Goal: Task Accomplishment & Management: Complete application form

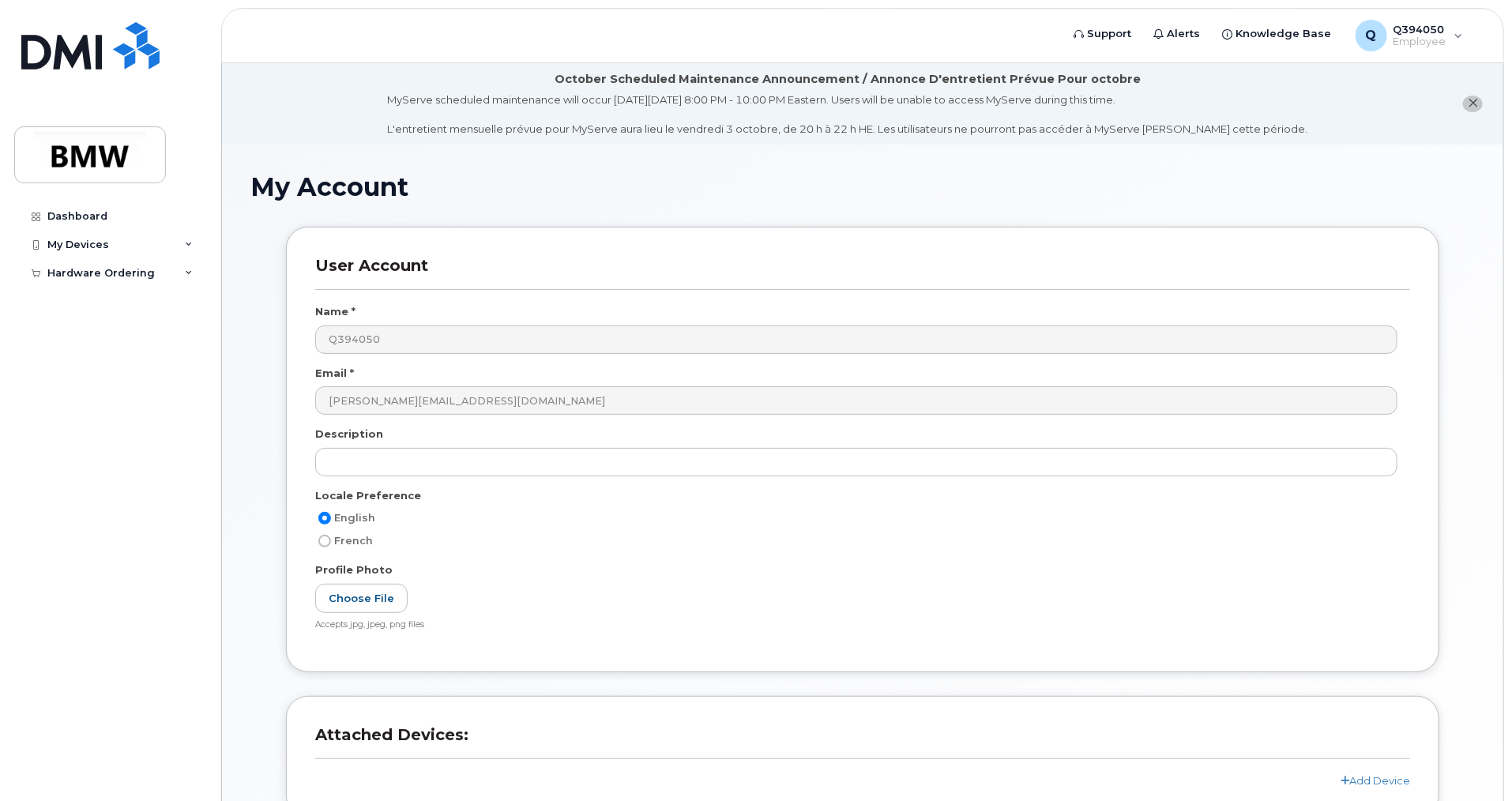
scroll to position [145, 0]
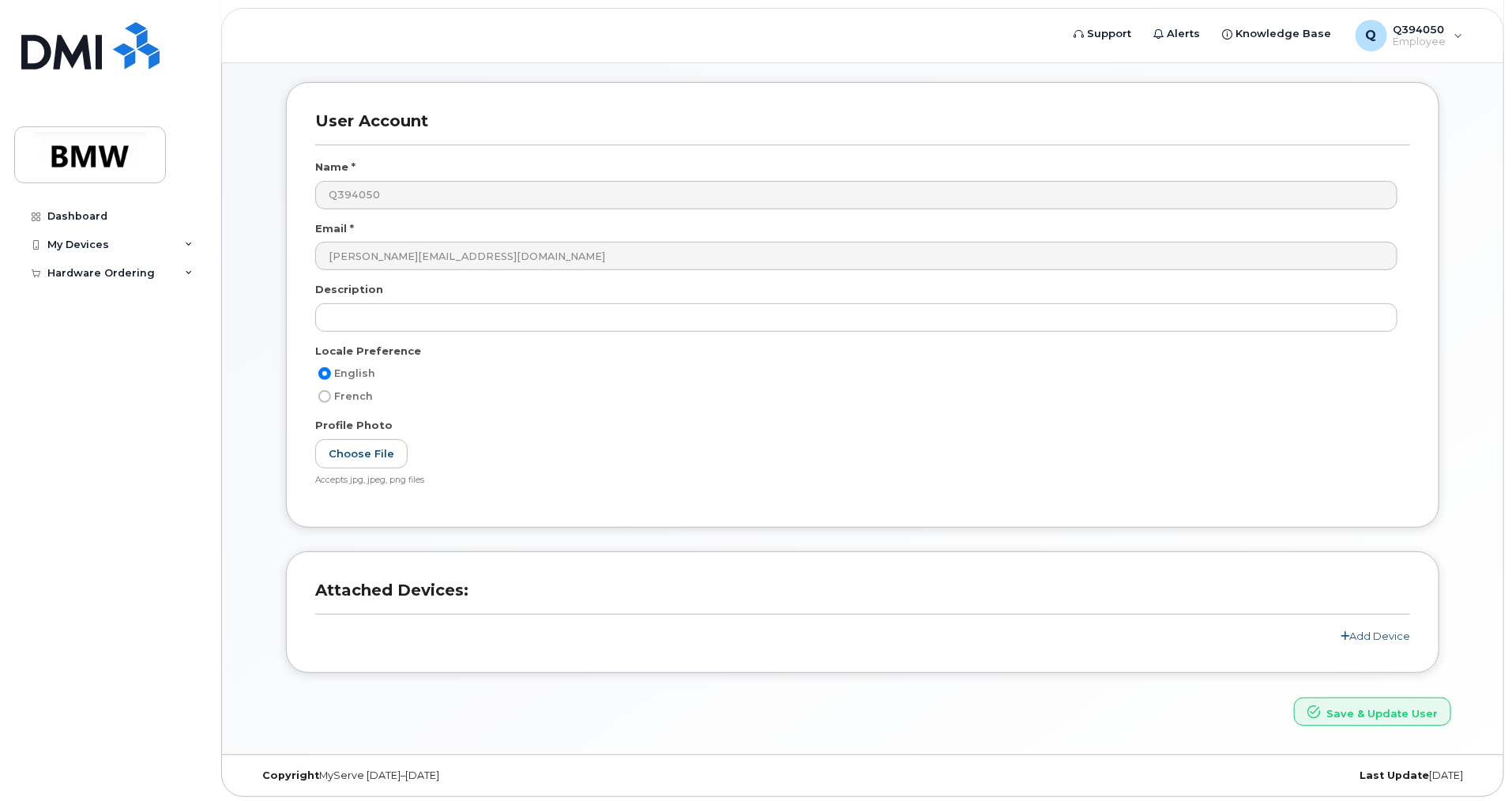
click at [1383, 634] on link "Add Device" at bounding box center [1375, 636] width 69 height 12
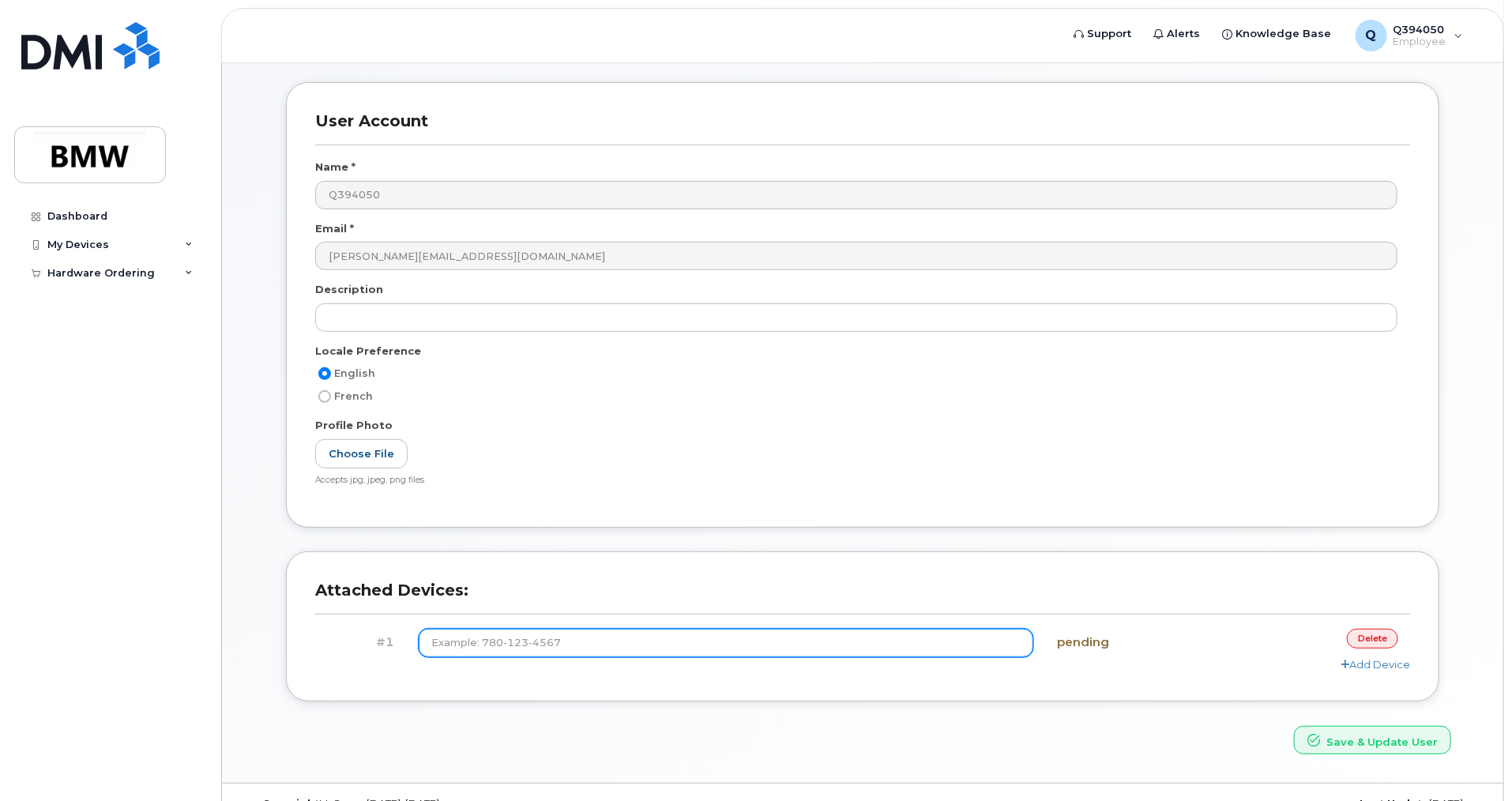
click at [742, 646] on input at bounding box center [726, 643] width 616 height 28
type input "(650) 629-5048"
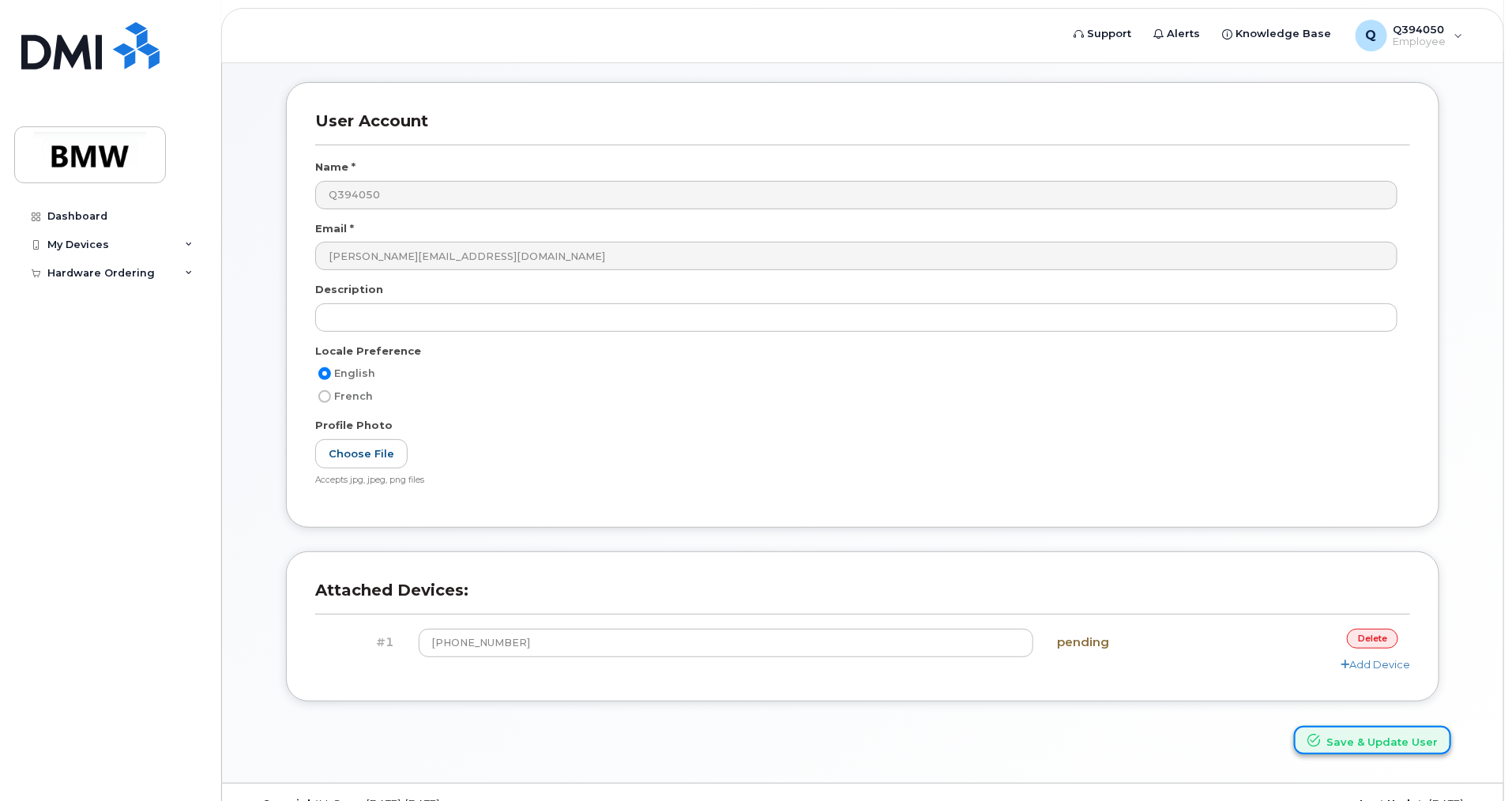
click at [1336, 737] on button "Save & Update User" at bounding box center [1372, 741] width 157 height 29
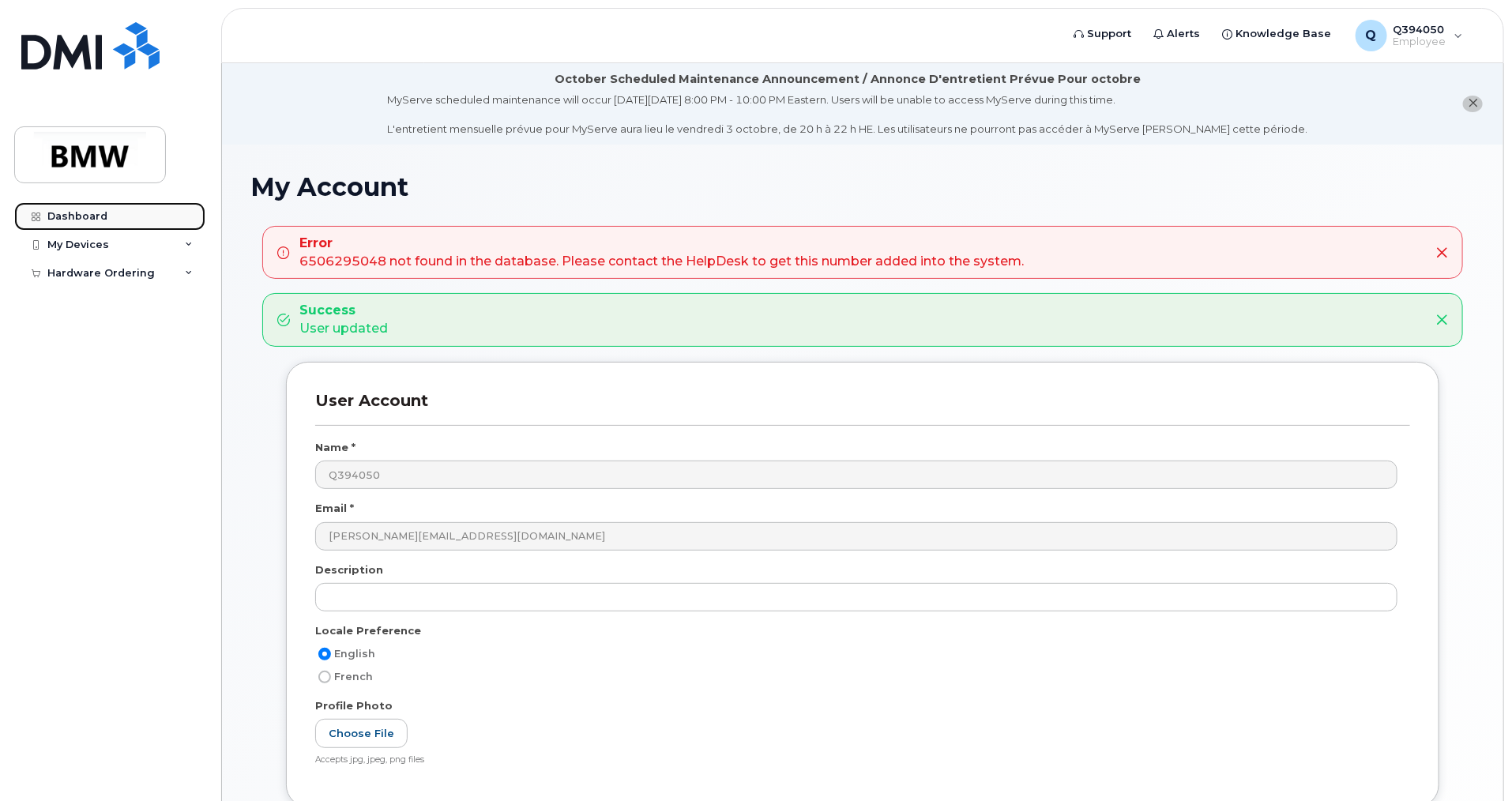
click at [86, 215] on div "Dashboard" at bounding box center [77, 216] width 60 height 12
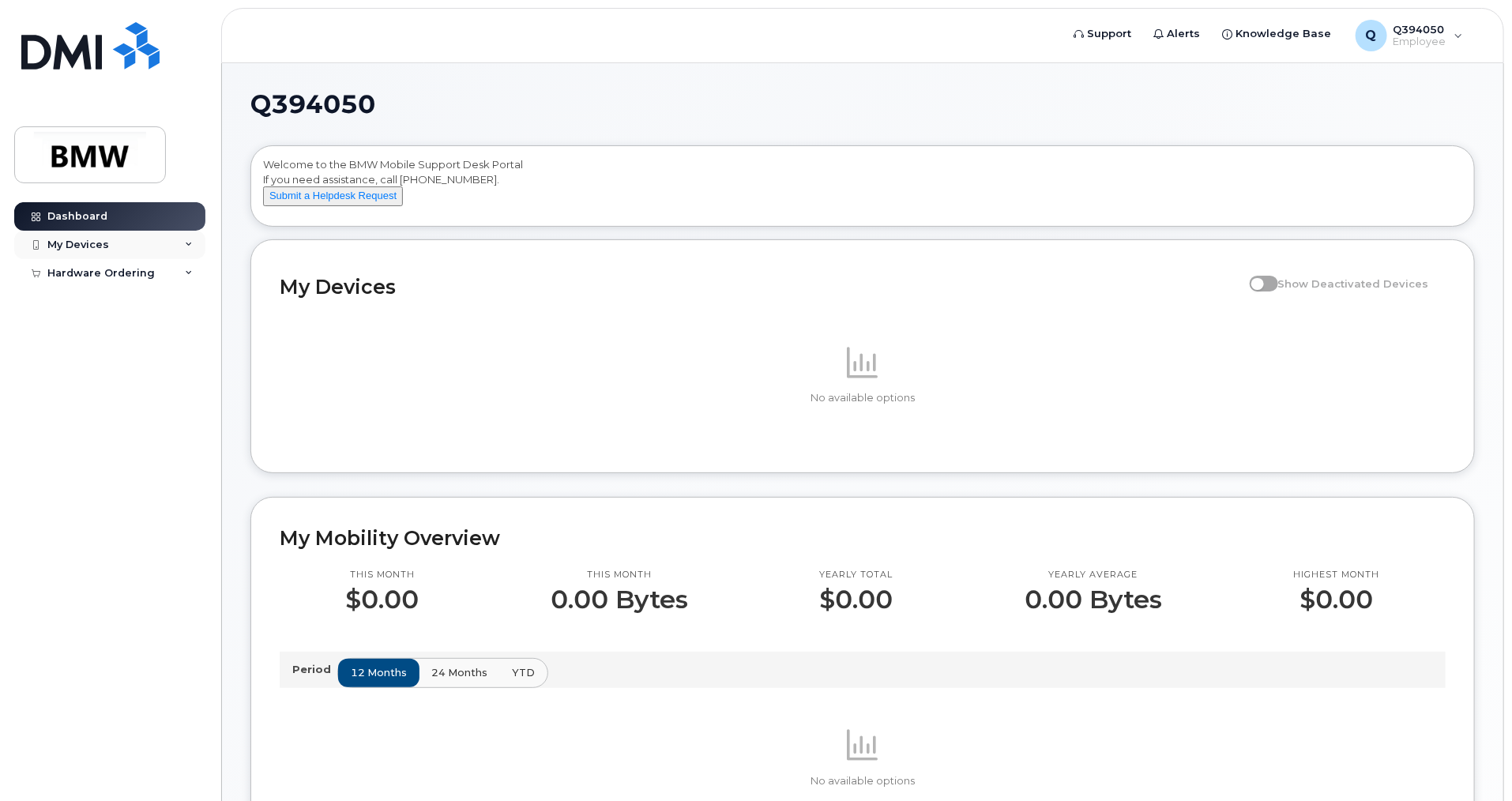
click at [106, 244] on div "My Devices" at bounding box center [78, 245] width 62 height 12
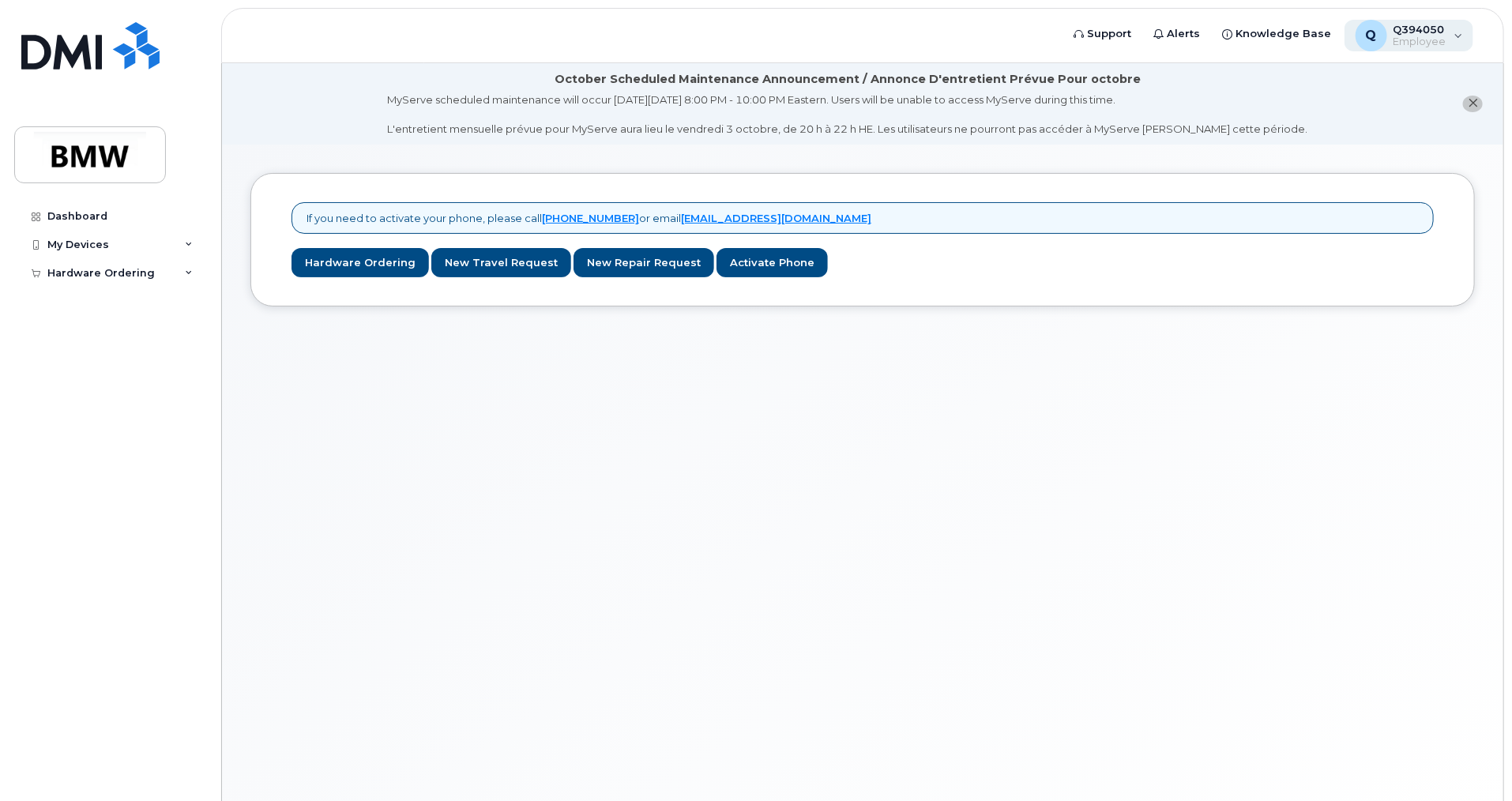
click at [1419, 24] on span "Q394050" at bounding box center [1419, 29] width 53 height 12
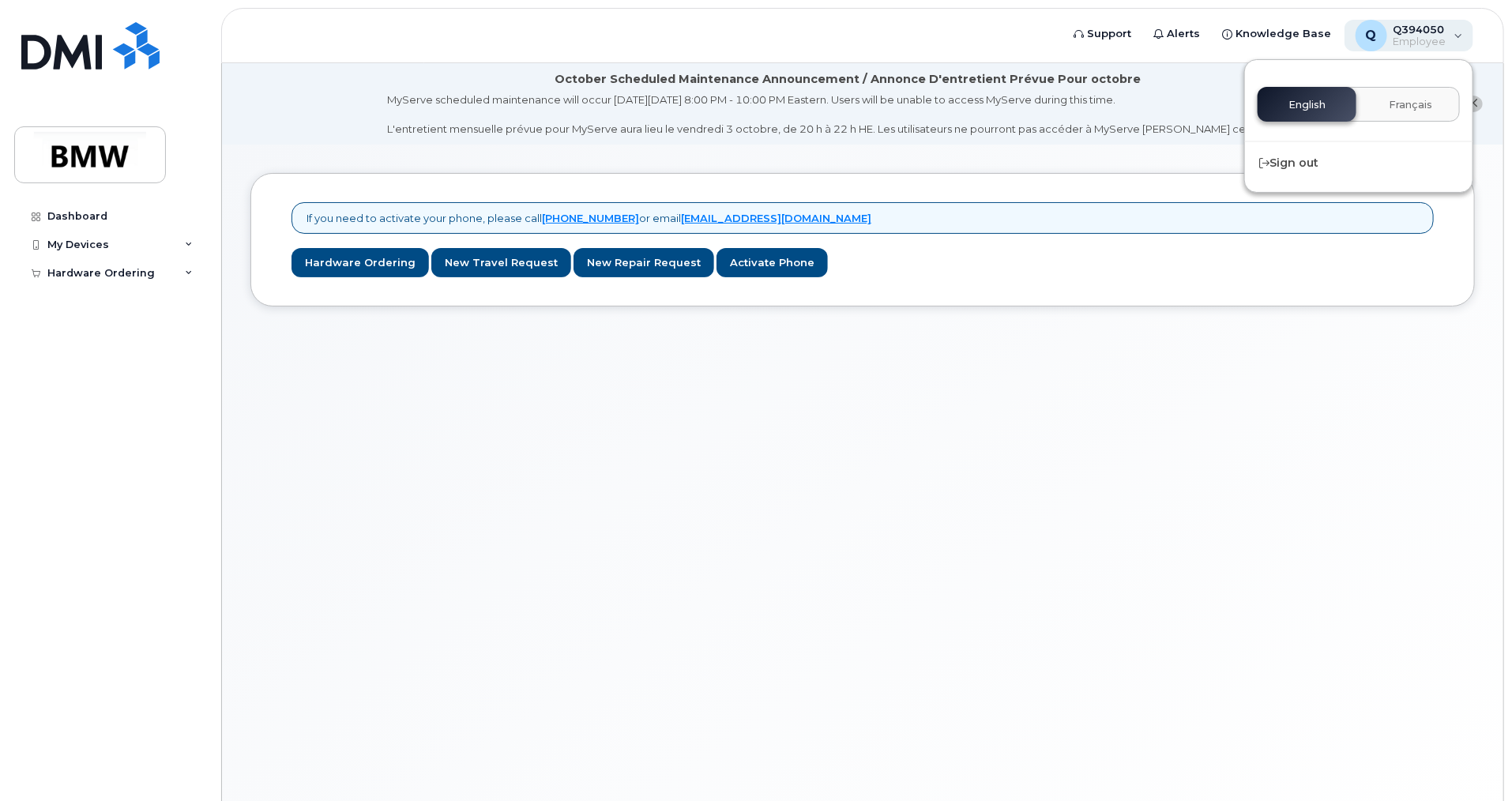
click at [1419, 24] on span "Q394050" at bounding box center [1419, 29] width 53 height 12
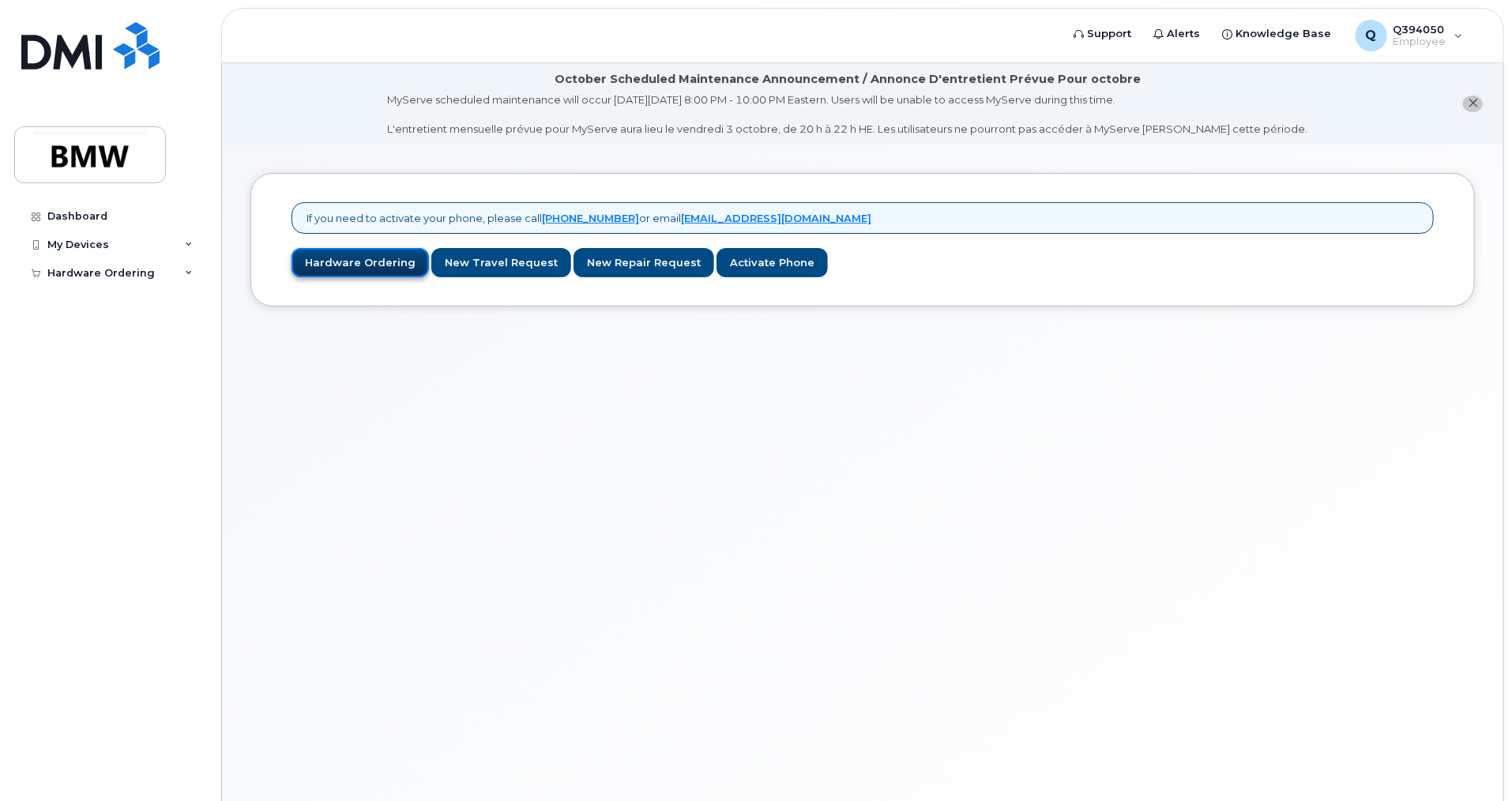
click at [367, 260] on link "Hardware Ordering" at bounding box center [360, 262] width 137 height 29
click at [748, 268] on link "Activate Phone" at bounding box center [772, 262] width 112 height 29
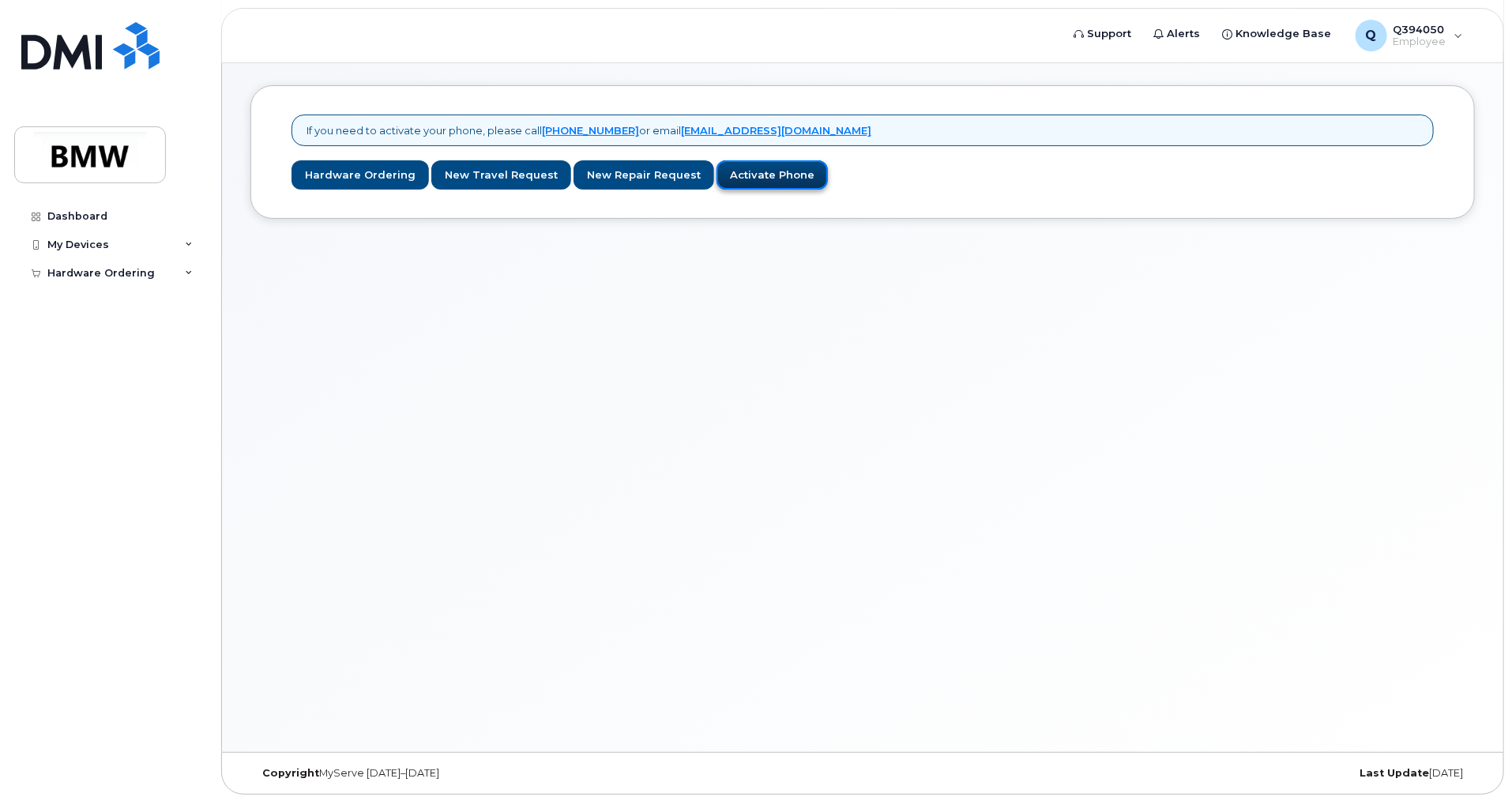
click at [761, 174] on link "Activate Phone" at bounding box center [772, 174] width 112 height 29
click at [97, 206] on link "Dashboard" at bounding box center [109, 217] width 191 height 28
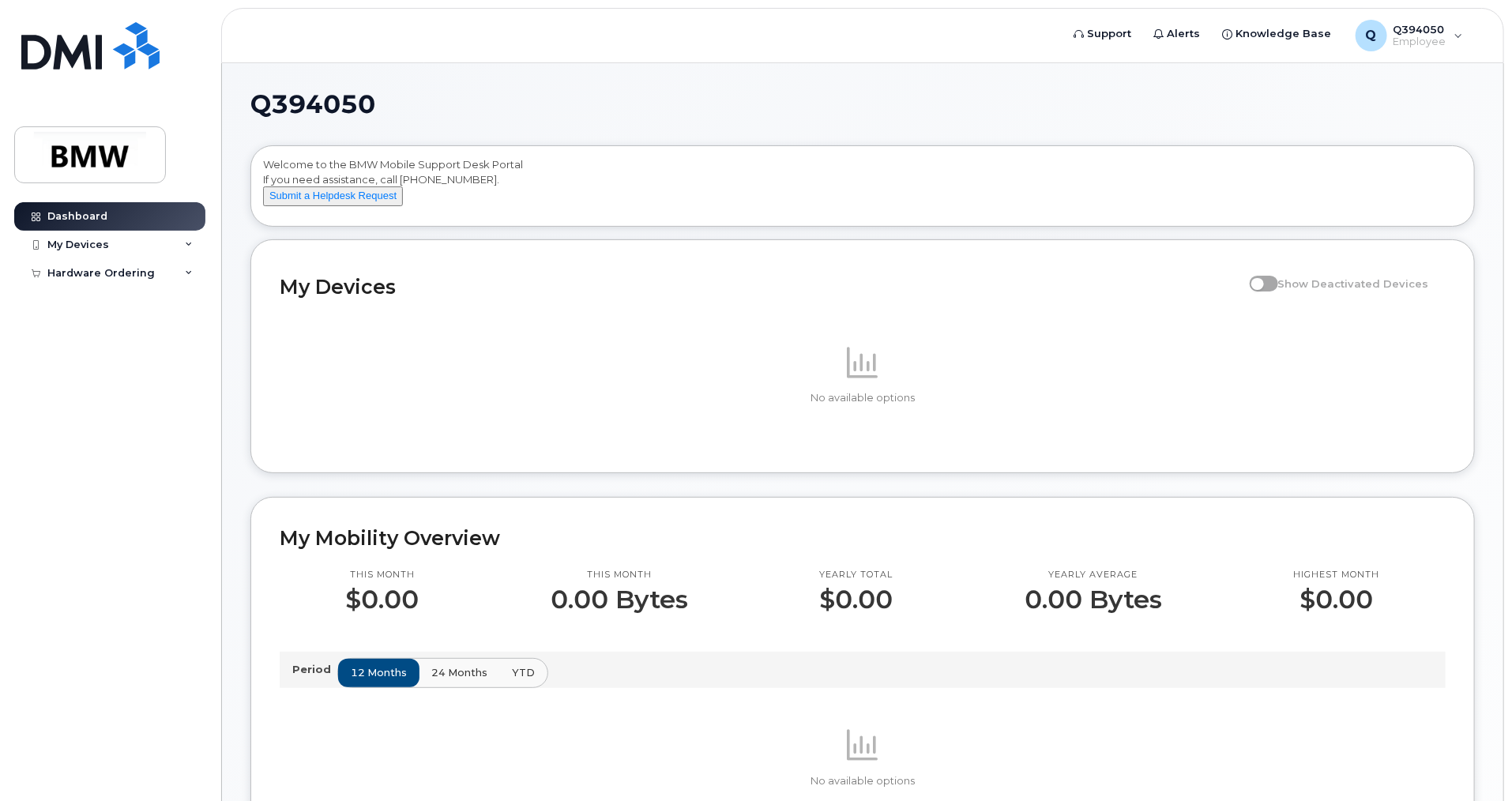
click at [1271, 292] on span at bounding box center [1263, 284] width 28 height 16
click at [291, 207] on button "Submit a Helpdesk Request" at bounding box center [332, 197] width 140 height 20
